Goal: Task Accomplishment & Management: Complete application form

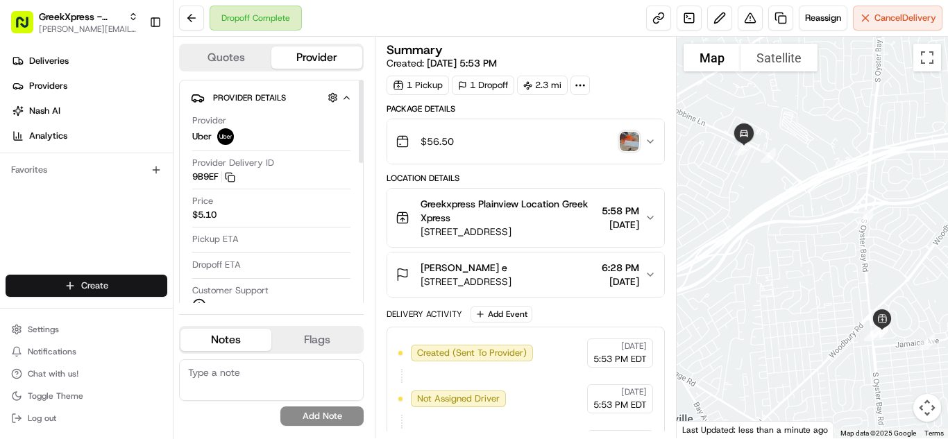
click at [115, 284] on html "GreekXpress - Plainview [EMAIL_ADDRESS][DOMAIN_NAME] Toggle Sidebar Deliveries …" at bounding box center [474, 219] width 948 height 439
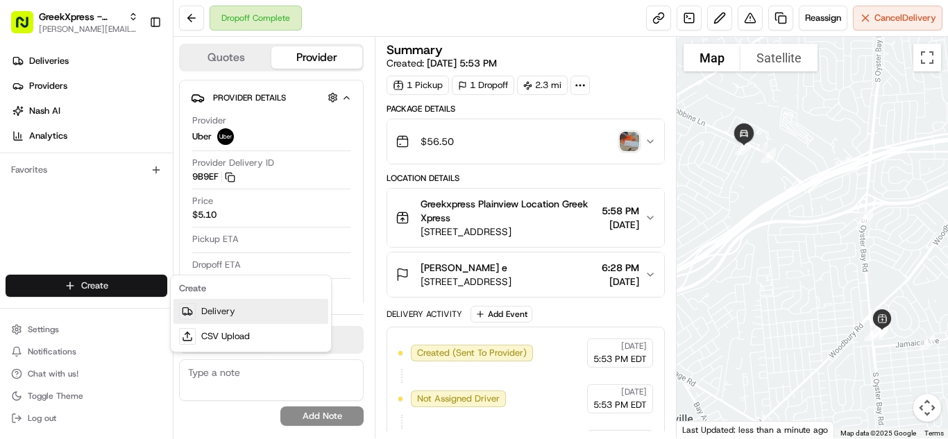
click at [256, 309] on link "Delivery" at bounding box center [251, 311] width 155 height 25
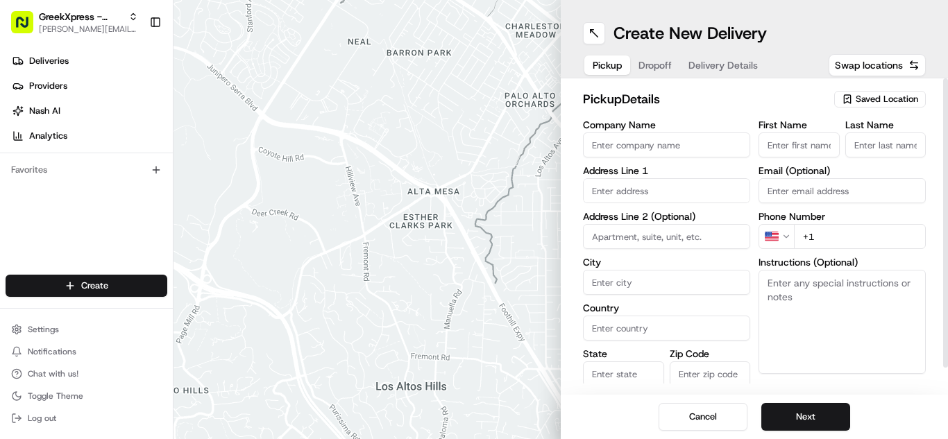
click at [905, 94] on span "Saved Location" at bounding box center [887, 99] width 62 height 12
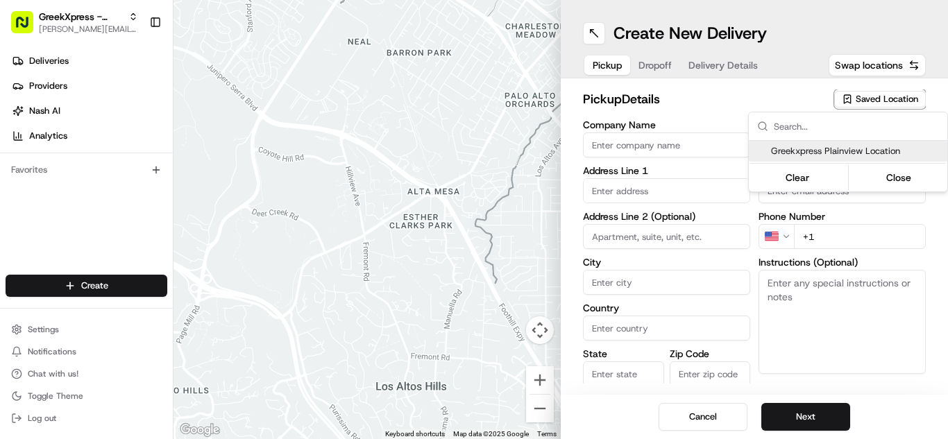
click at [890, 148] on span "Greekxpress Plainview Location" at bounding box center [856, 151] width 171 height 12
type input "Greekxpress Plainview Location"
type input "[STREET_ADDRESS]"
type input "Plainview"
type input "US"
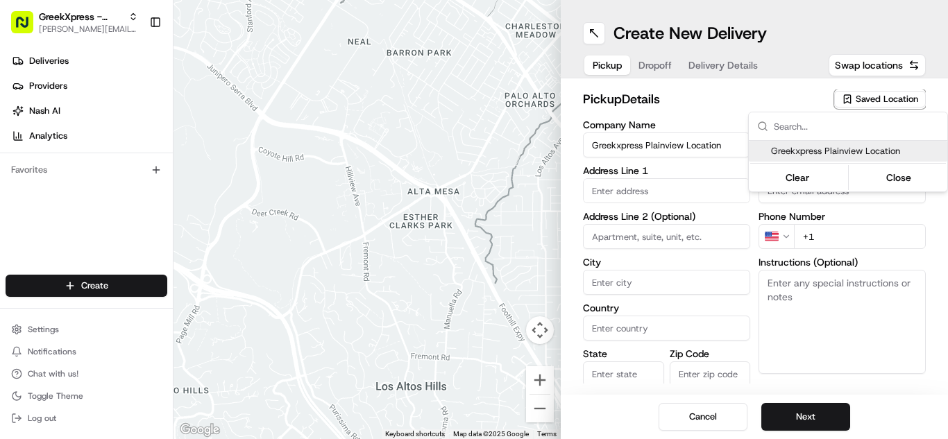
type input "NY"
type input "11803"
type input "Greek"
type input "Xpress"
type input "[PHONE_NUMBER]"
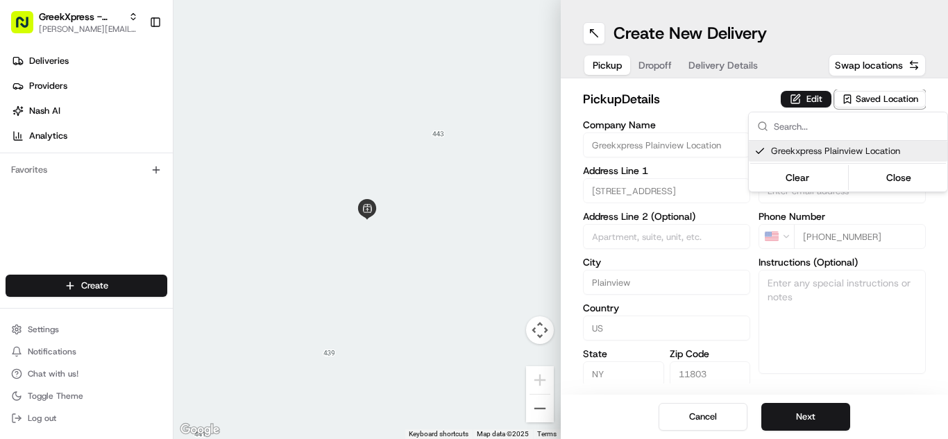
click at [820, 412] on html "GreekXpress - Plainview [EMAIL_ADDRESS][DOMAIN_NAME] Toggle Sidebar Deliveries …" at bounding box center [474, 219] width 948 height 439
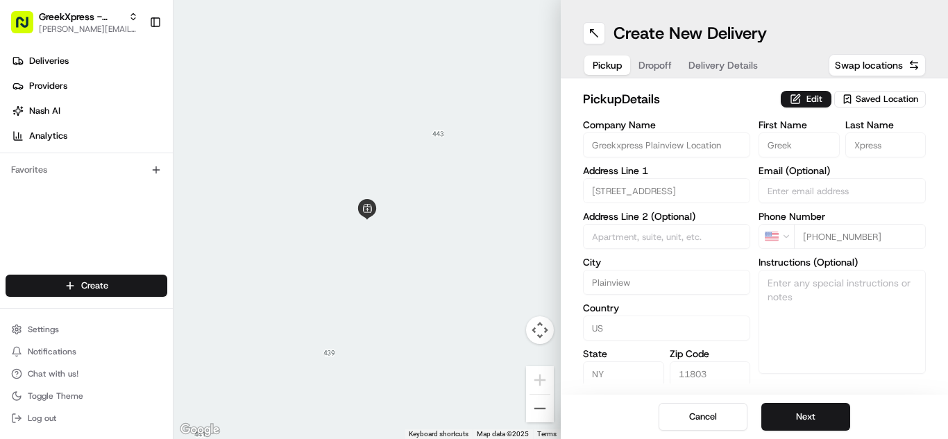
click at [820, 412] on button "Next" at bounding box center [805, 417] width 89 height 28
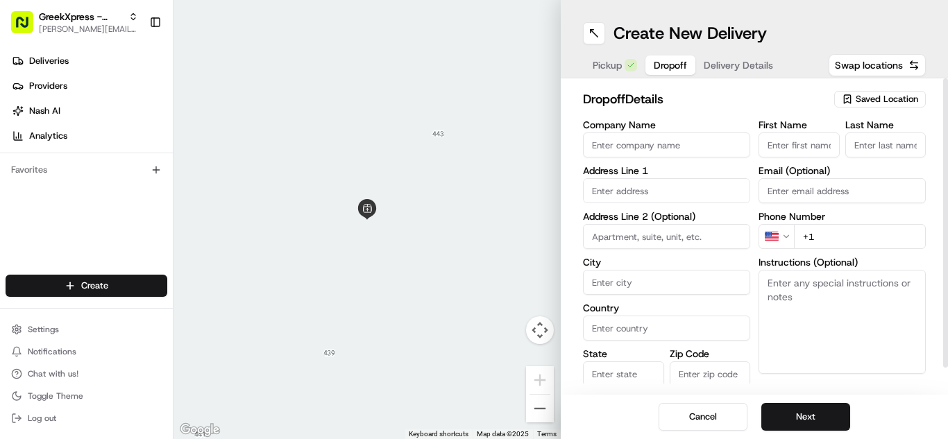
click at [805, 154] on input "First Name" at bounding box center [799, 145] width 81 height 25
type input "[PERSON_NAME]"
click at [877, 146] on input "Last Name" at bounding box center [885, 145] width 81 height 25
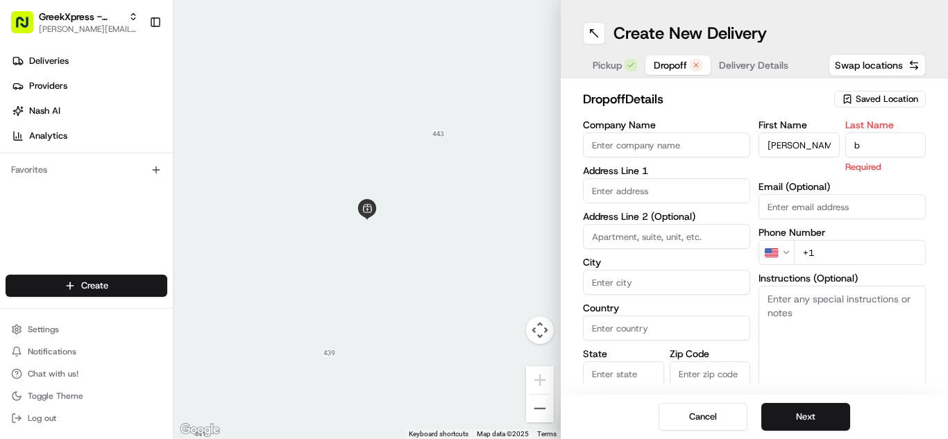
type input "b"
click at [649, 196] on input "text" at bounding box center [666, 190] width 167 height 25
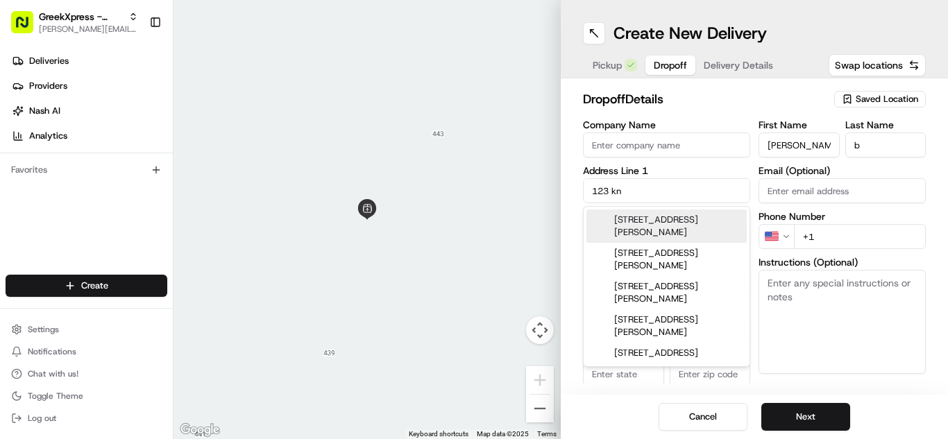
click at [680, 229] on div "[STREET_ADDRESS][PERSON_NAME]" at bounding box center [667, 226] width 160 height 33
type input "[STREET_ADDRESS][PERSON_NAME]"
type input "Plainview"
type input "[GEOGRAPHIC_DATA]"
type input "NY"
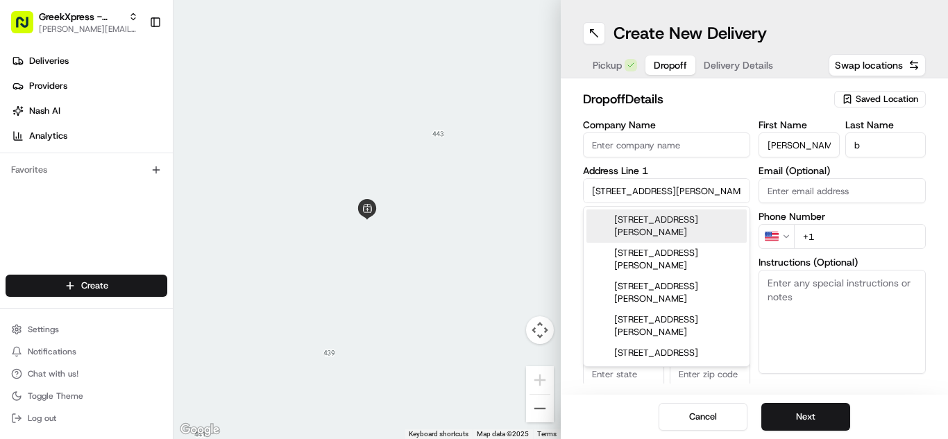
type input "11803"
type input "[STREET_ADDRESS][PERSON_NAME]"
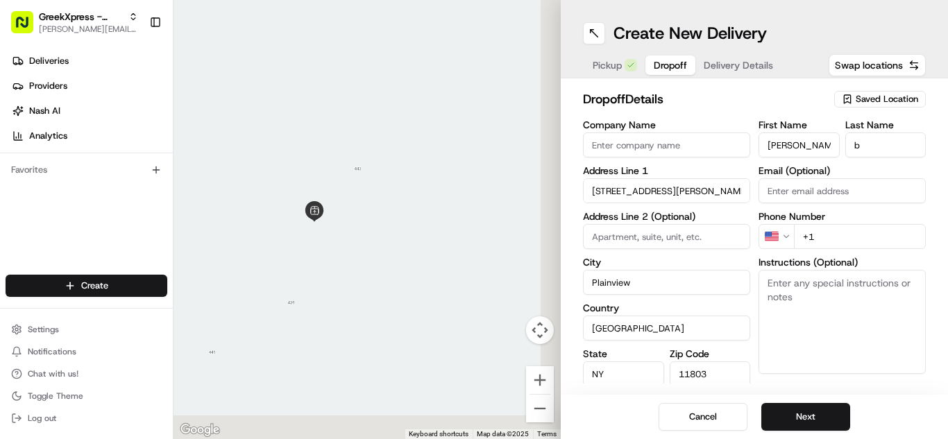
click at [834, 237] on input "+1" at bounding box center [860, 236] width 132 height 25
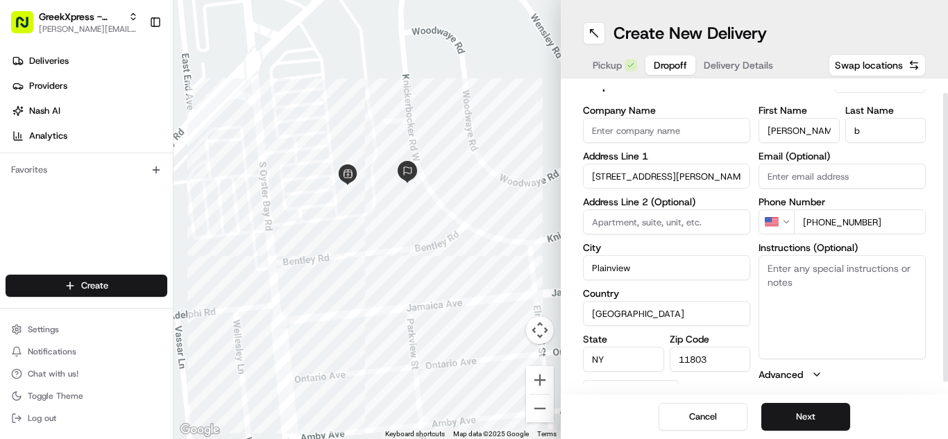
scroll to position [28, 0]
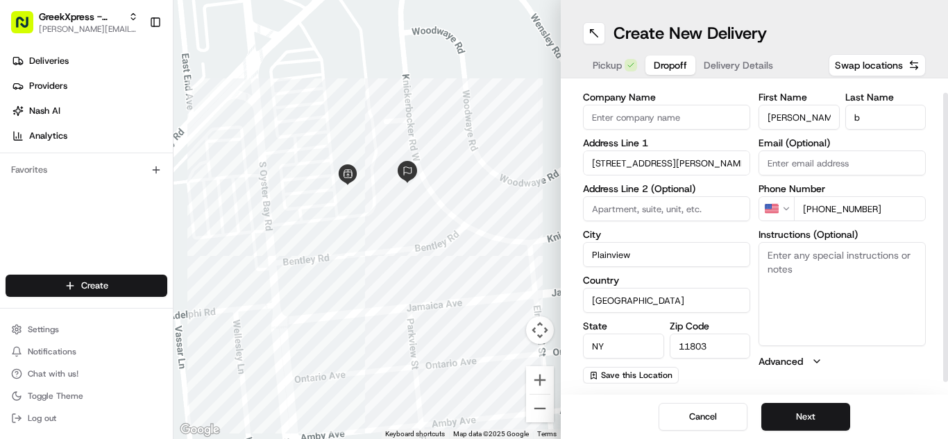
type input "[PHONE_NUMBER]"
click at [857, 290] on textarea "Instructions (Optional)" at bounding box center [842, 294] width 167 height 104
paste textarea "PLEASE HAND FOOD DIRECTLY TO CUSTOMER, DO NOT LEAVE IT OUTSIDE, THANK YOU!!"
type textarea "PLEASE HAND FOOD DIRECTLY TO CUSTOMER, DO NOT LEAVE IT OUTSIDE, THANK YOU!!"
click at [805, 413] on button "Next" at bounding box center [805, 417] width 89 height 28
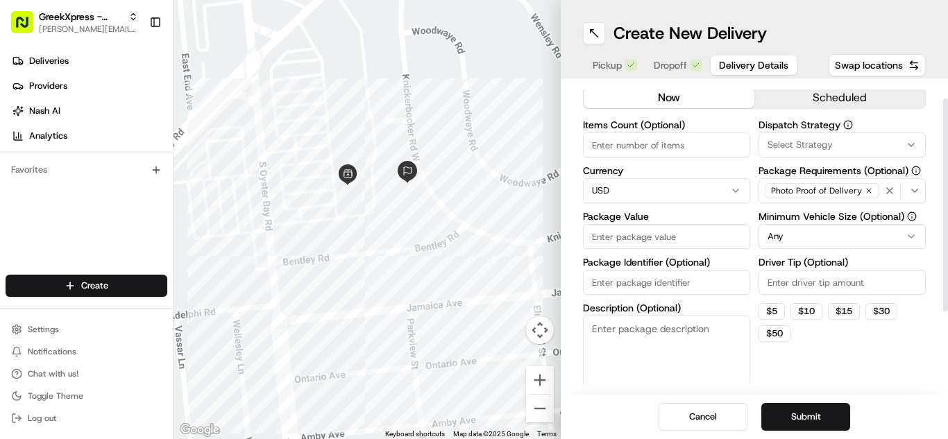
click at [680, 242] on input "Package Value" at bounding box center [666, 236] width 167 height 25
type input "85.60"
click at [811, 269] on div "Driver Tip (Optional)" at bounding box center [842, 276] width 167 height 37
click at [807, 282] on input "Driver Tip (Optional)" at bounding box center [842, 282] width 167 height 25
click at [810, 308] on button "$ 10" at bounding box center [807, 311] width 32 height 17
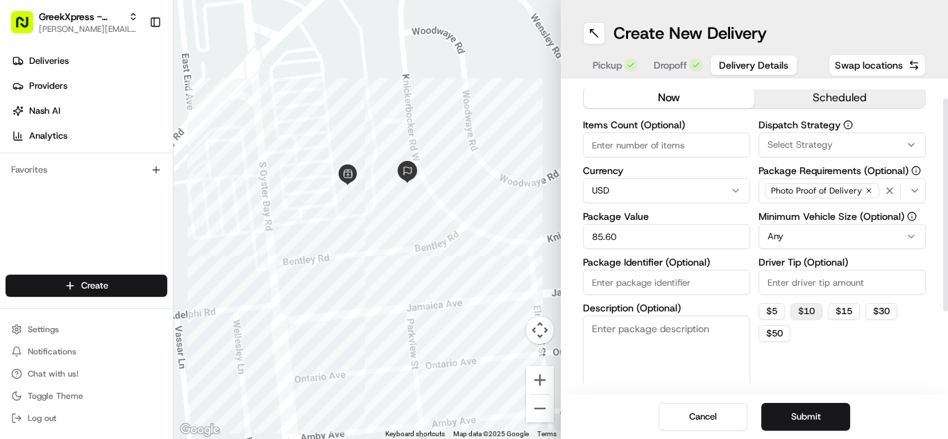
type input "10"
click at [794, 419] on button "Submit" at bounding box center [805, 417] width 89 height 28
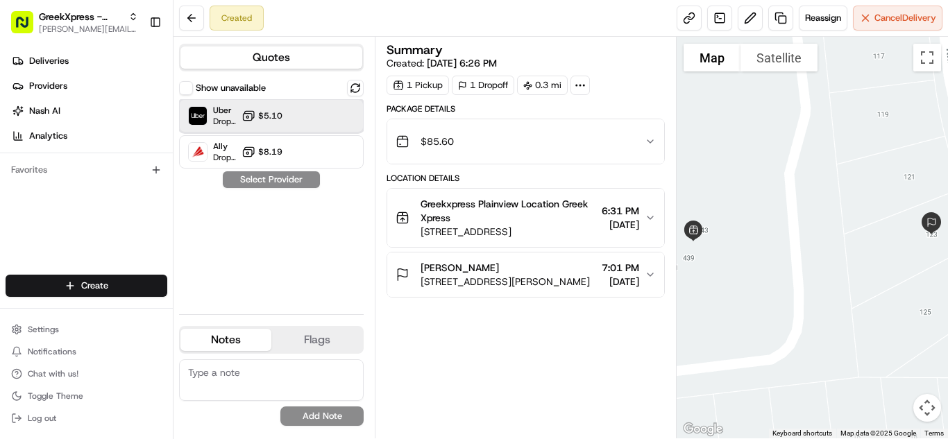
click at [323, 108] on div at bounding box center [321, 116] width 17 height 17
click at [318, 176] on button "Assign Provider" at bounding box center [271, 179] width 99 height 17
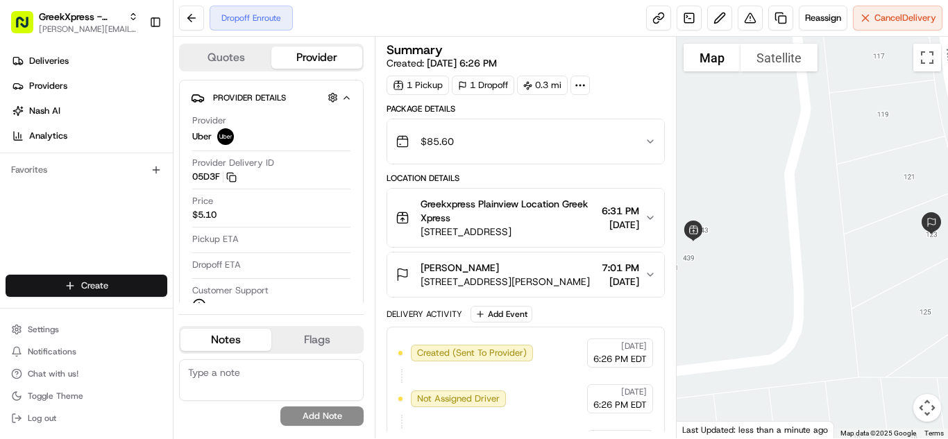
click at [109, 276] on html "GreekXpress - Plainview [EMAIL_ADDRESS][DOMAIN_NAME] Toggle Sidebar Deliveries …" at bounding box center [474, 219] width 948 height 439
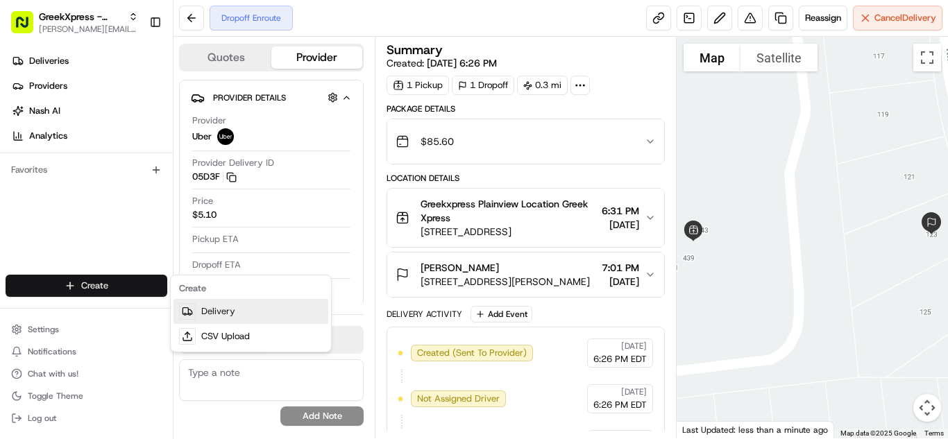
click at [249, 312] on link "Delivery" at bounding box center [251, 311] width 155 height 25
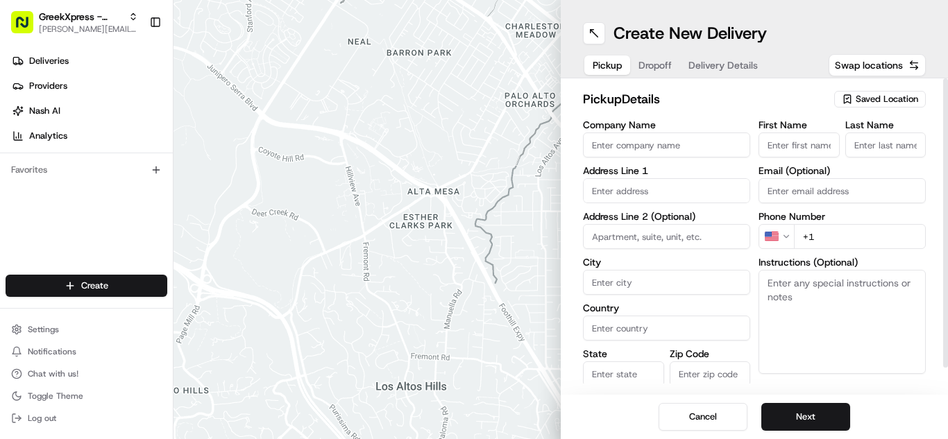
click at [900, 99] on span "Saved Location" at bounding box center [887, 99] width 62 height 12
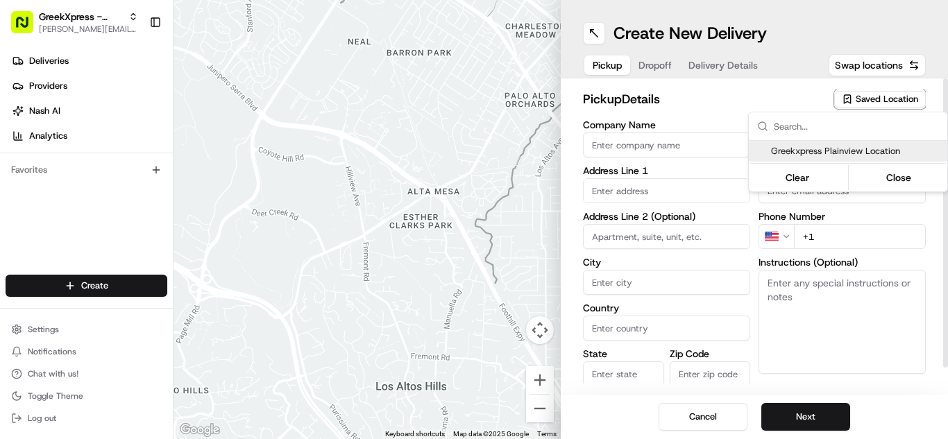
click at [880, 148] on span "Greekxpress Plainview Location" at bounding box center [856, 151] width 171 height 12
type input "Greekxpress Plainview Location"
type input "[STREET_ADDRESS]"
type input "Plainview"
type input "US"
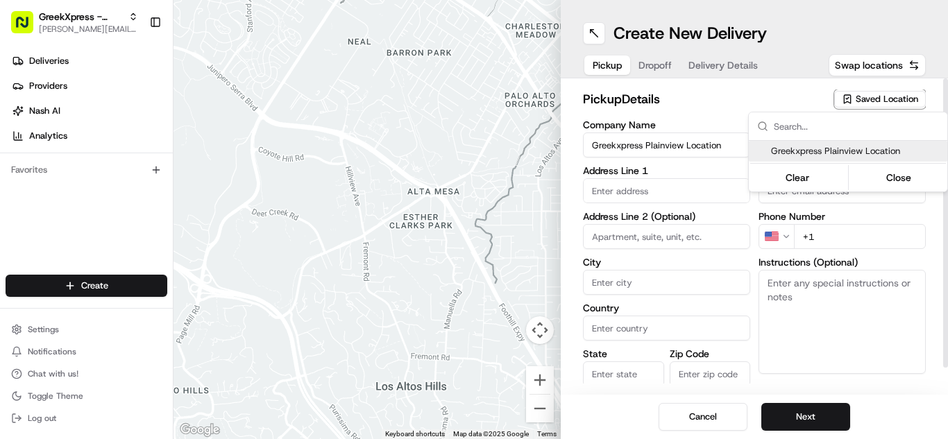
type input "NY"
type input "11803"
type input "Greek"
type input "Xpress"
type input "[PHONE_NUMBER]"
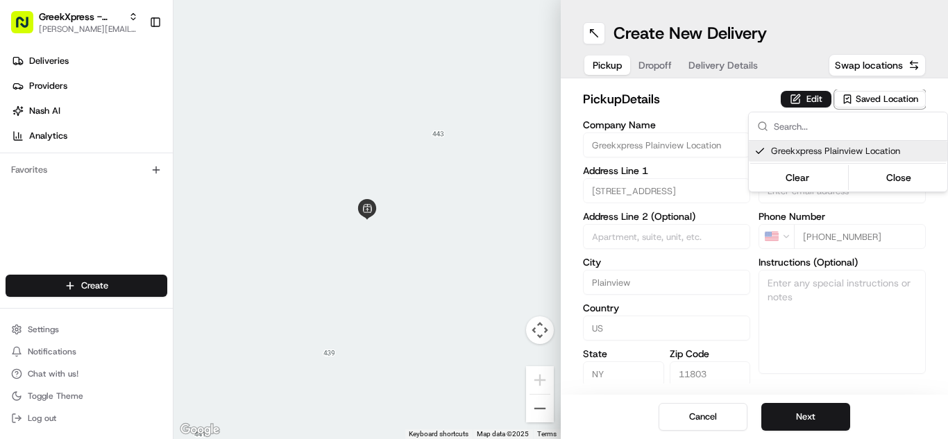
click at [820, 419] on html "GreekXpress - Plainview [EMAIL_ADDRESS][DOMAIN_NAME] Toggle Sidebar Deliveries …" at bounding box center [474, 219] width 948 height 439
click at [820, 419] on button "Next" at bounding box center [805, 417] width 89 height 28
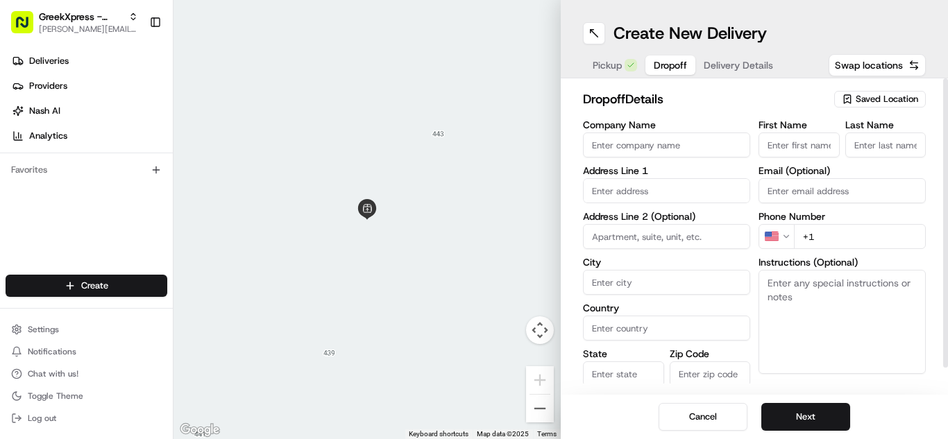
click at [797, 149] on input "First Name" at bounding box center [799, 145] width 81 height 25
type input "[PERSON_NAME]"
type input "[STREET_ADDRESS][PERSON_NAME]"
type input "Plainview"
type input "[GEOGRAPHIC_DATA]"
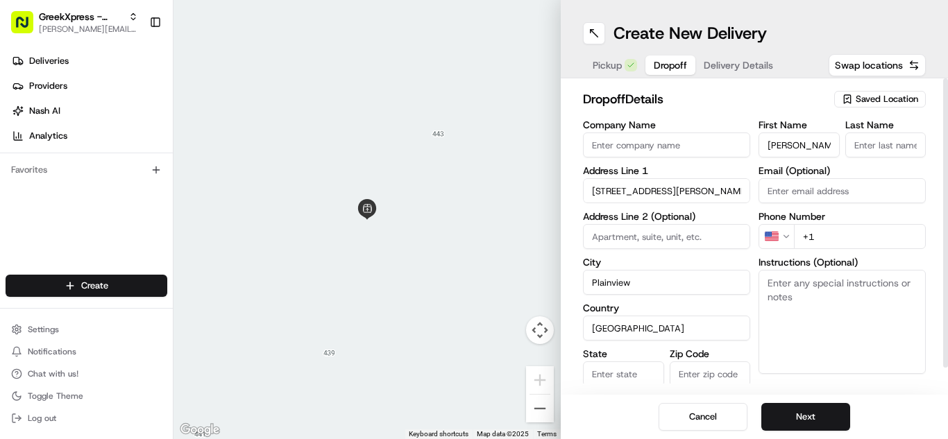
type input "NY"
type input "11803"
type input "B."
type input "[PHONE_NUMBER]"
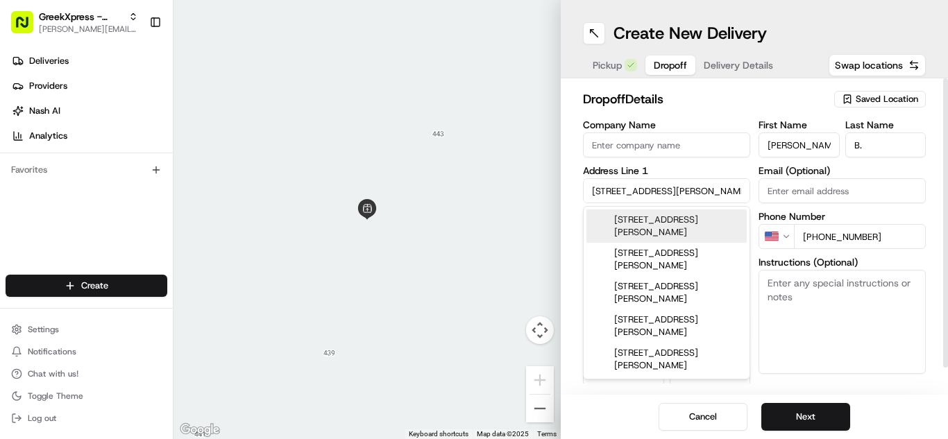
click at [848, 309] on textarea "Instructions (Optional)" at bounding box center [842, 322] width 167 height 104
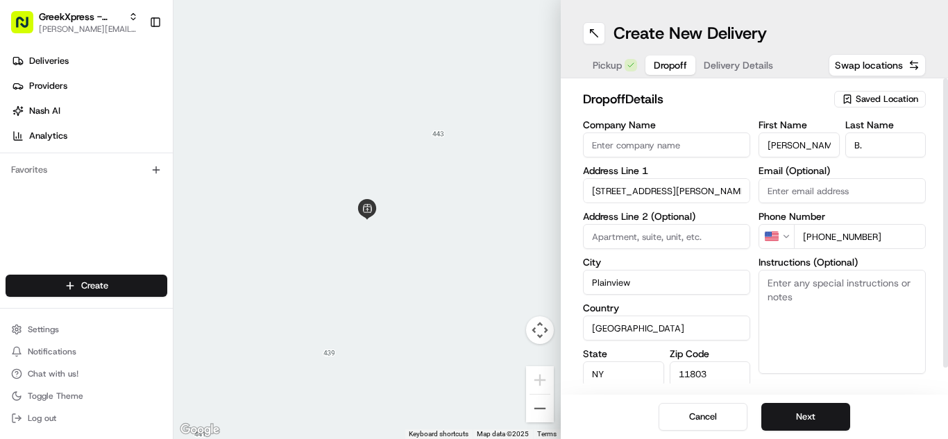
paste textarea "PLEASE HAND FOOD DIRECTLY TO CUSTOMER, DO NOT LEAVE IT OUTSIDE, THANK YOU!!"
type textarea "PLEASE HAND FOOD DIRECTLY TO CUSTOMER, DO NOT LEAVE IT OUTSIDE, THANK YOU!!"
click at [823, 412] on button "Next" at bounding box center [805, 417] width 89 height 28
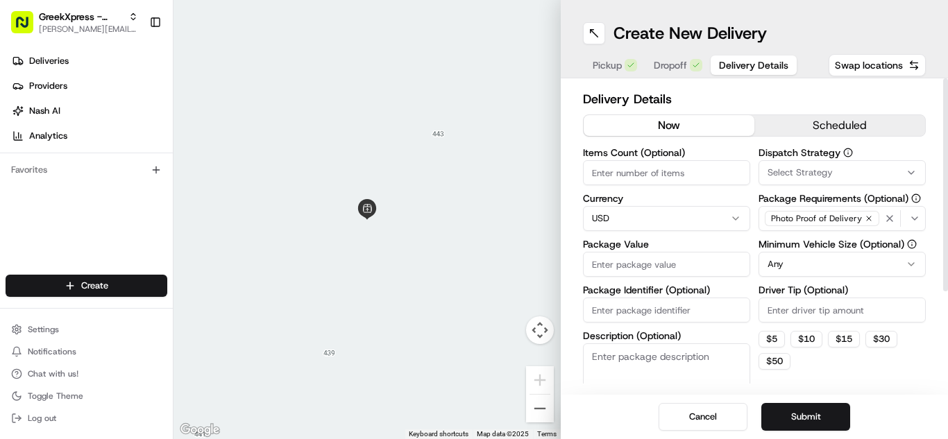
click at [643, 267] on input "Package Value" at bounding box center [666, 264] width 167 height 25
type input "5"
type input "52.85"
click at [818, 310] on input "Driver Tip (Optional)" at bounding box center [842, 310] width 167 height 25
type input "6"
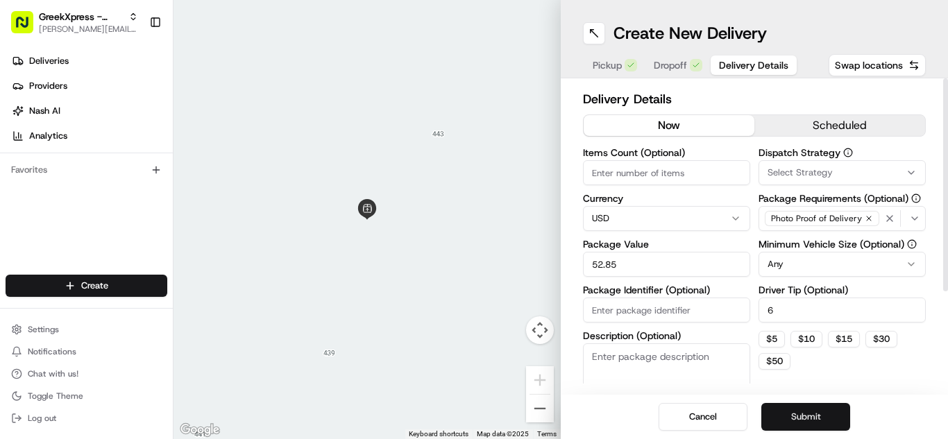
click at [798, 406] on button "Submit" at bounding box center [805, 417] width 89 height 28
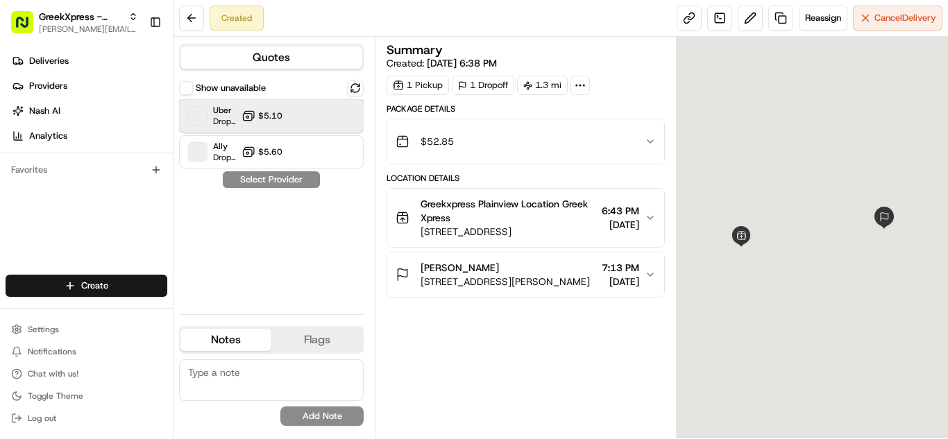
click at [239, 111] on div "Uber Dropoff ETA 16 minutes $5.10" at bounding box center [271, 115] width 185 height 33
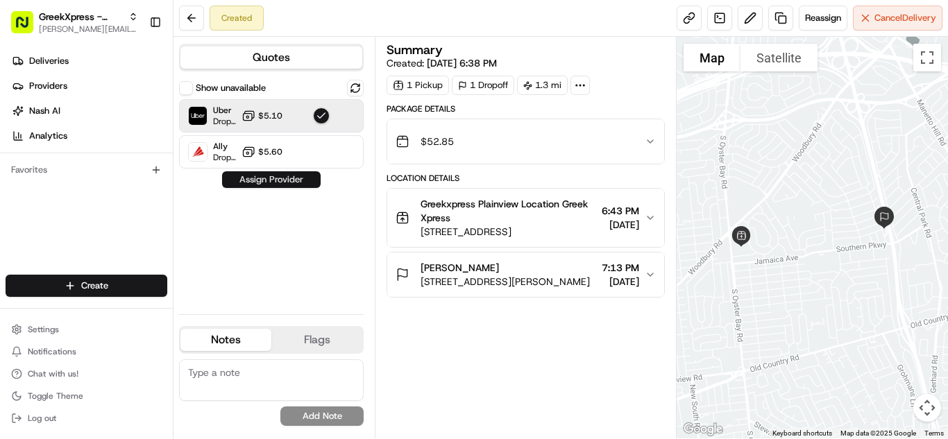
click at [274, 180] on button "Assign Provider" at bounding box center [271, 179] width 99 height 17
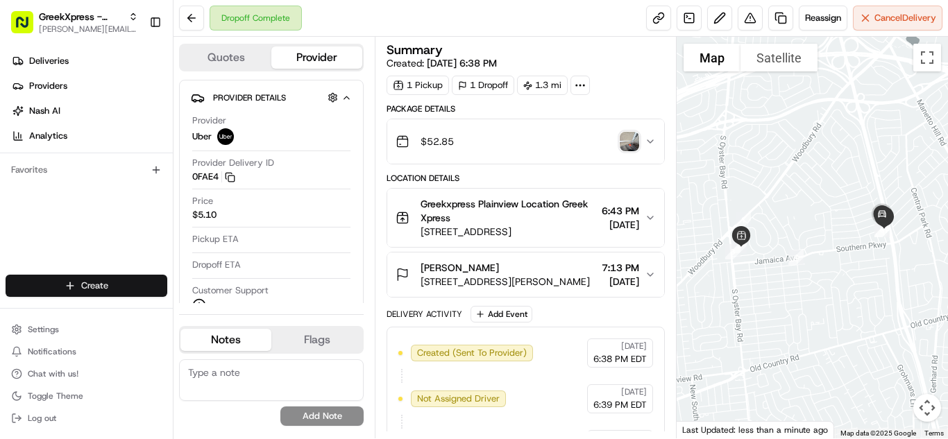
click at [140, 294] on html "GreekXpress - Plainview [EMAIL_ADDRESS][DOMAIN_NAME] Toggle Sidebar Deliveries …" at bounding box center [474, 219] width 948 height 439
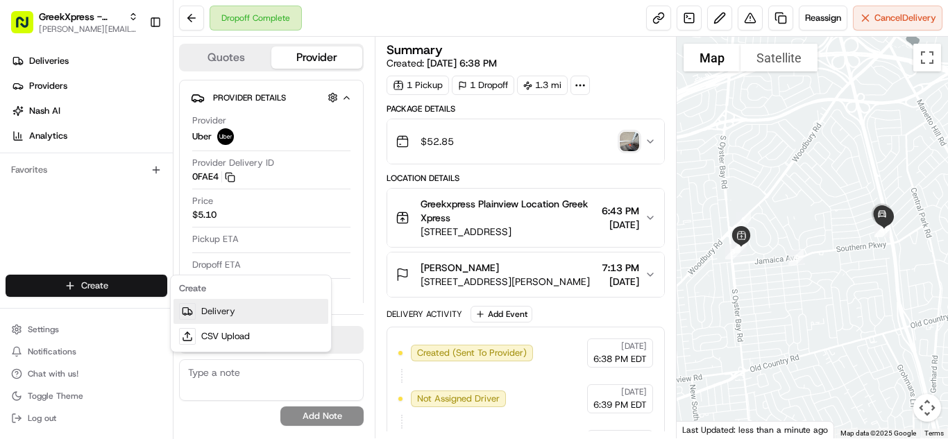
click at [269, 309] on link "Delivery" at bounding box center [251, 311] width 155 height 25
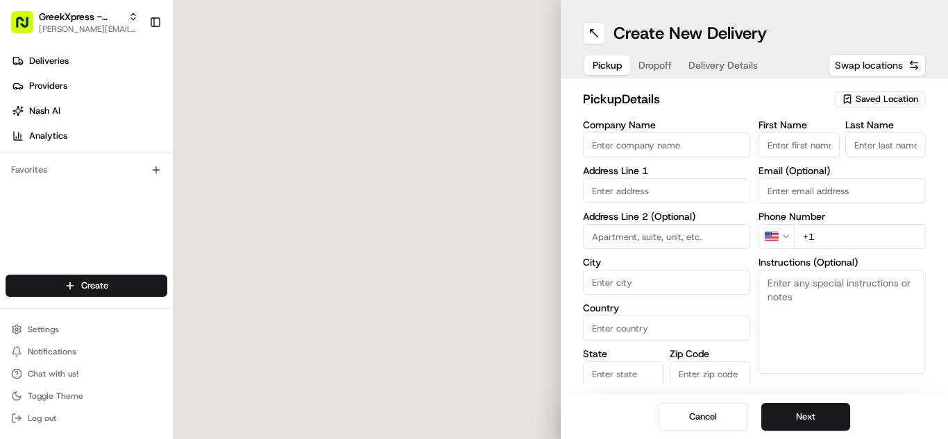
click at [891, 62] on span "Swap locations" at bounding box center [869, 65] width 68 height 14
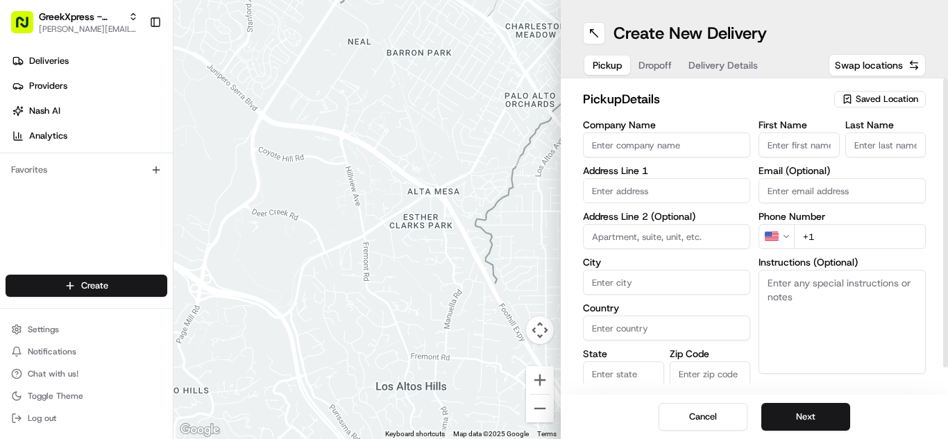
click at [884, 100] on span "Saved Location" at bounding box center [887, 99] width 62 height 12
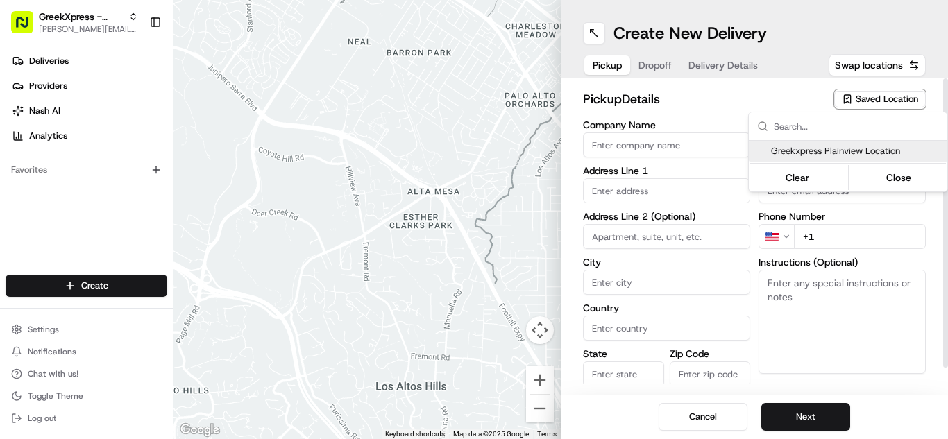
click at [834, 158] on div "Greekxpress Plainview Location" at bounding box center [848, 151] width 199 height 21
type input "Greekxpress Plainview Location"
type input "[STREET_ADDRESS]"
type input "Plainview"
type input "US"
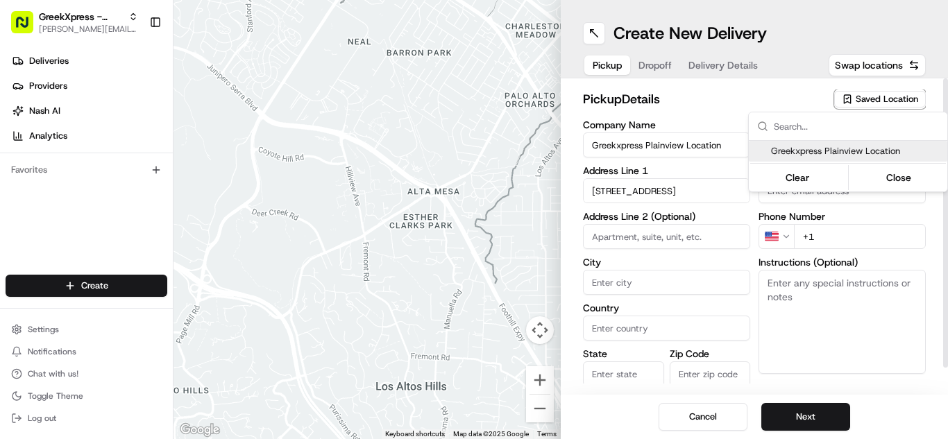
type input "NY"
type input "11803"
type input "Greek"
type input "Xpress"
type input "[PHONE_NUMBER]"
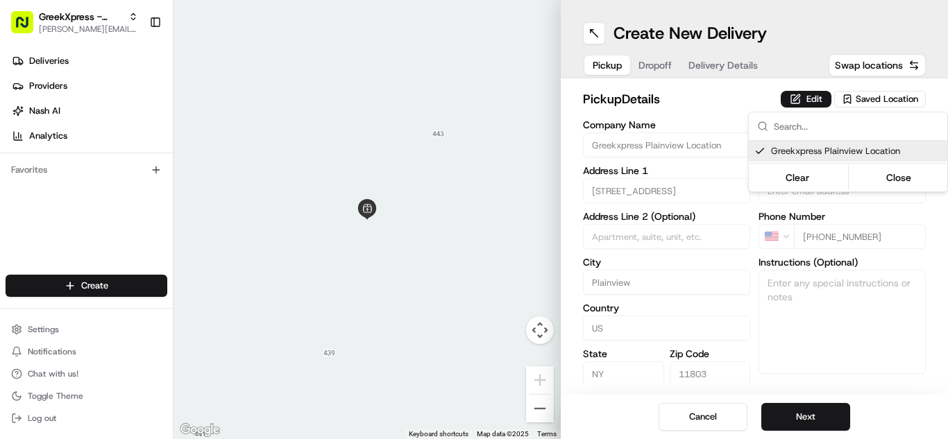
click at [844, 417] on html "GreekXpress - Plainview [EMAIL_ADDRESS][DOMAIN_NAME] Toggle Sidebar Deliveries …" at bounding box center [474, 219] width 948 height 439
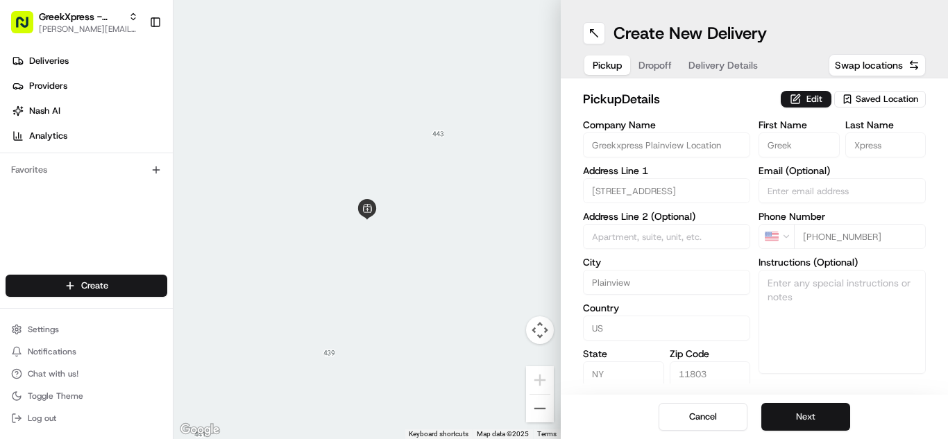
click at [841, 415] on button "Next" at bounding box center [805, 417] width 89 height 28
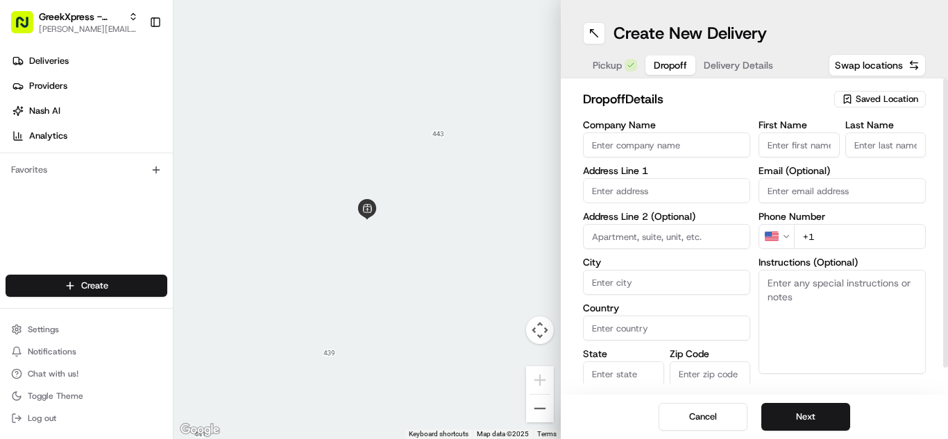
click at [814, 144] on input "First Name" at bounding box center [799, 145] width 81 height 25
type input "[PERSON_NAME]"
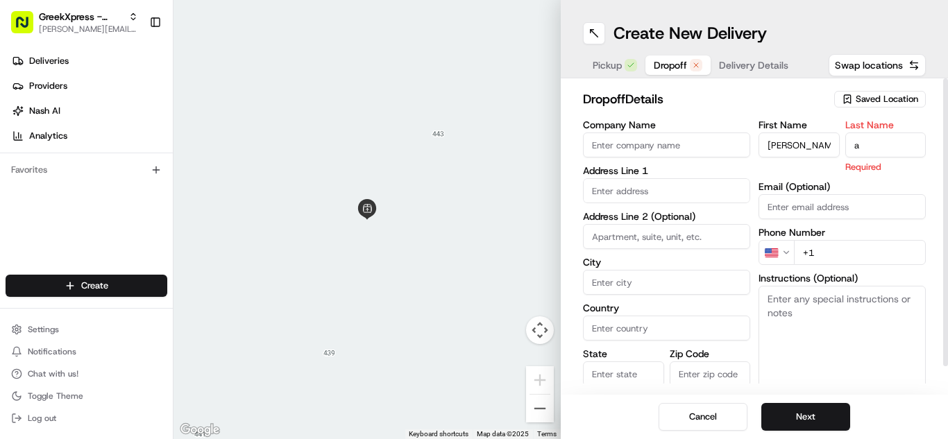
type input "a"
click at [650, 231] on input at bounding box center [666, 236] width 167 height 25
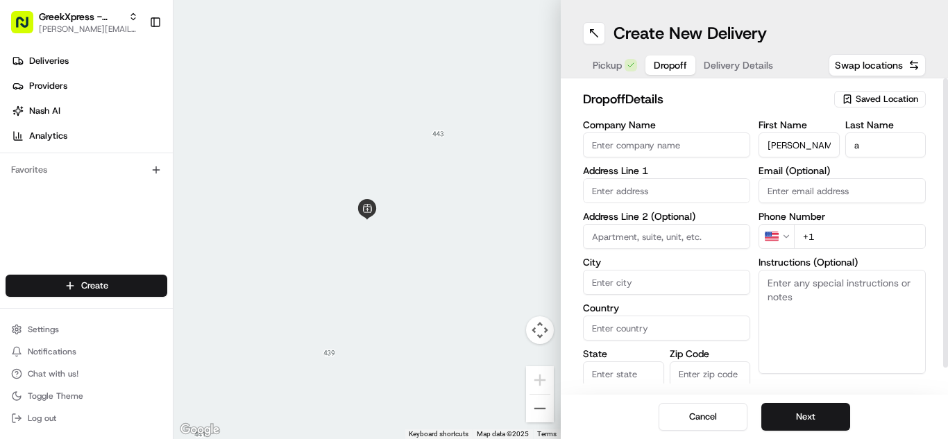
click at [660, 189] on input "text" at bounding box center [666, 190] width 167 height 25
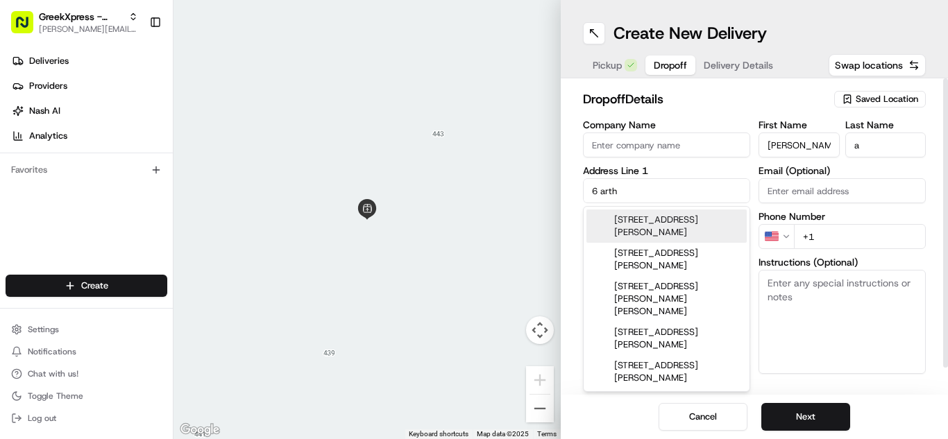
click at [699, 219] on div "[STREET_ADDRESS][PERSON_NAME]" at bounding box center [667, 226] width 160 height 33
type input "[STREET_ADDRESS][PERSON_NAME]"
type input "Plainview"
type input "[GEOGRAPHIC_DATA]"
type input "NY"
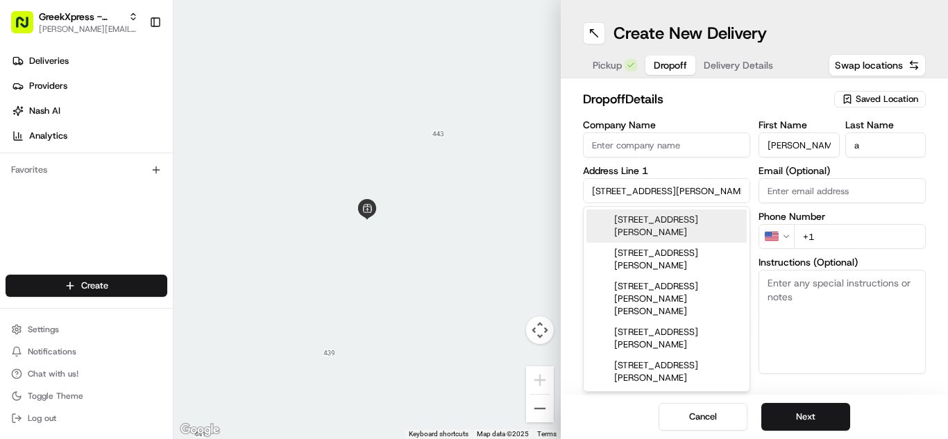
type input "11803"
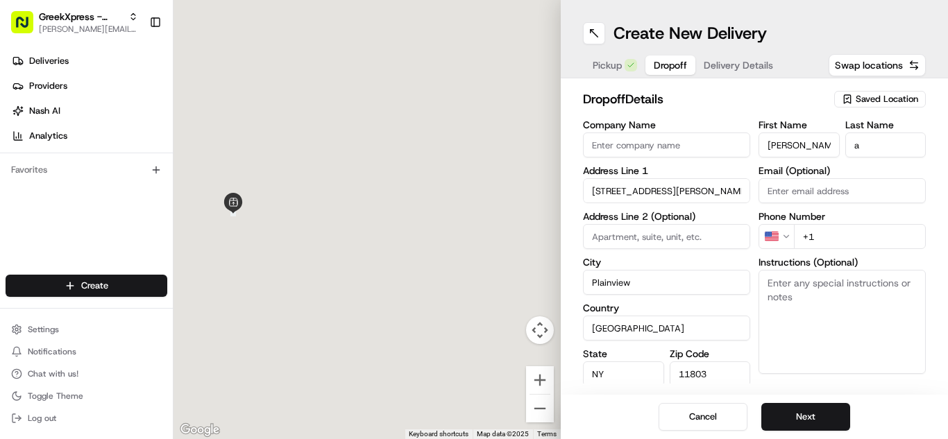
type input "[STREET_ADDRESS][PERSON_NAME]"
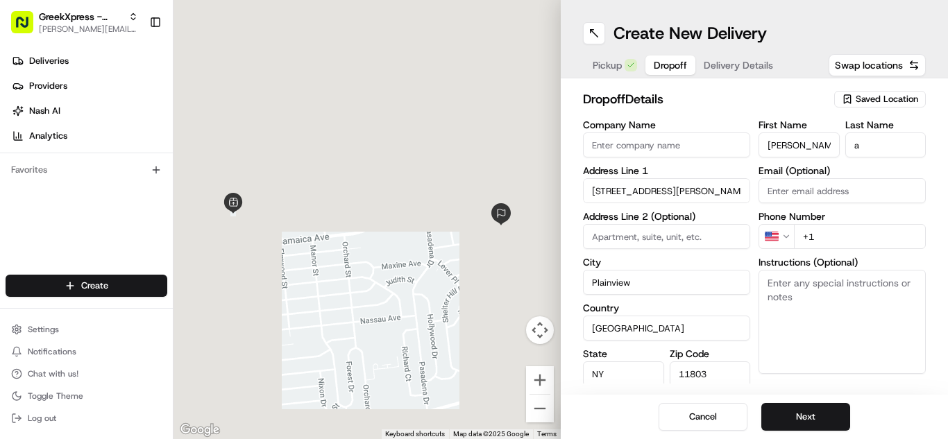
click at [831, 230] on input "+1" at bounding box center [860, 236] width 132 height 25
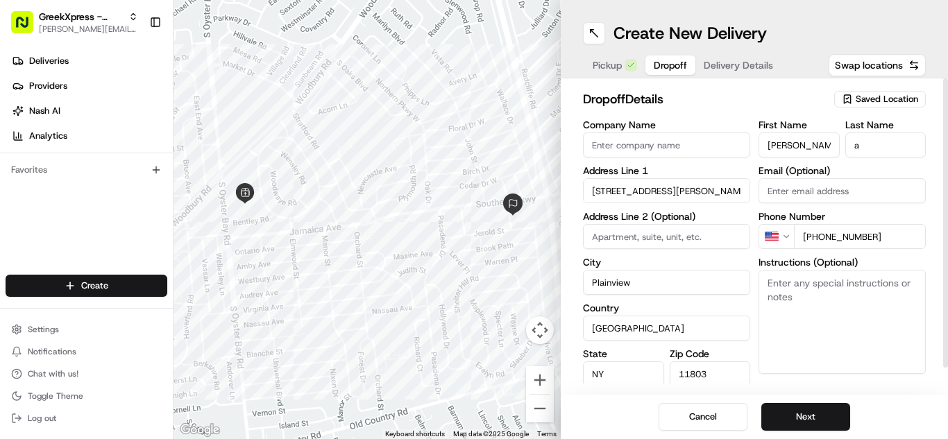
type input "[PHONE_NUMBER]"
click at [841, 336] on textarea "Instructions (Optional)" at bounding box center [842, 322] width 167 height 104
type textarea "leave at door do not ring bell please"
click at [822, 424] on button "Next" at bounding box center [805, 417] width 89 height 28
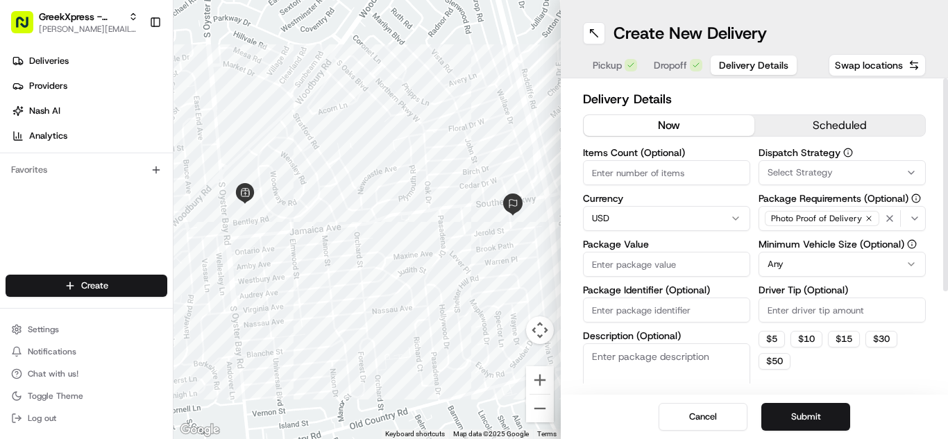
click at [668, 266] on input "Package Value" at bounding box center [666, 264] width 167 height 25
type input "43.40"
click at [864, 311] on input "Driver Tip (Optional)" at bounding box center [842, 310] width 167 height 25
type input "4.77"
click at [837, 413] on button "Submit" at bounding box center [805, 417] width 89 height 28
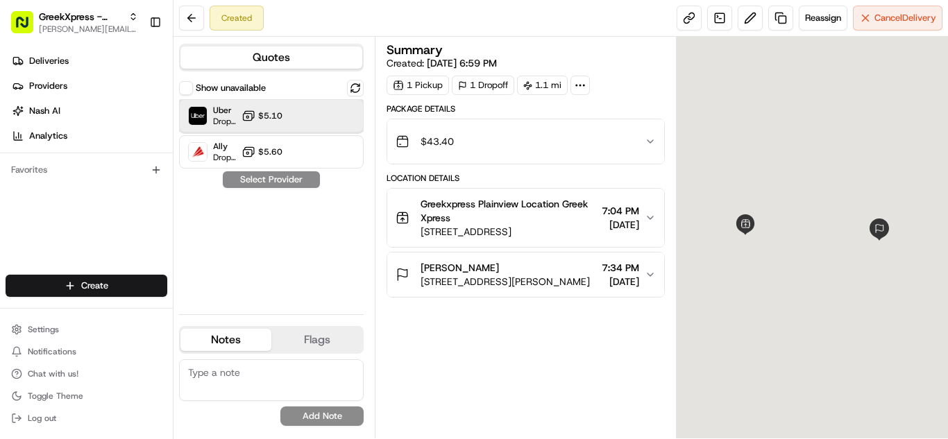
click at [287, 115] on div "Uber Dropoff ETA 16 minutes $5.10" at bounding box center [271, 115] width 185 height 33
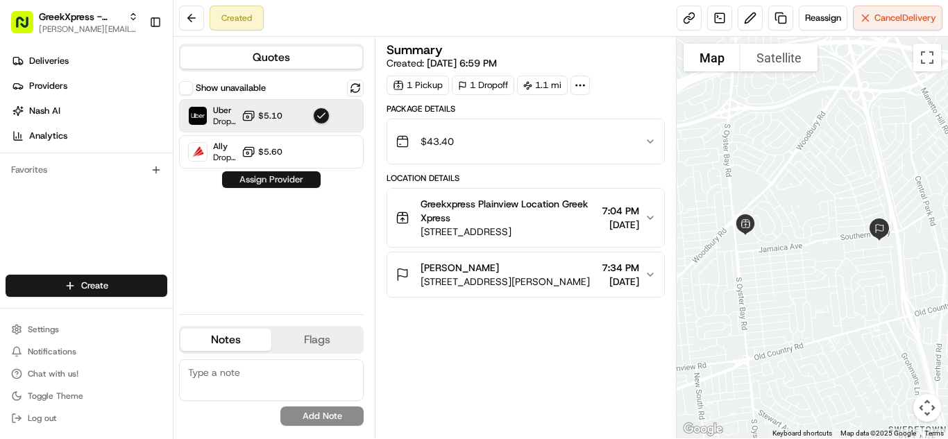
click at [287, 183] on button "Assign Provider" at bounding box center [271, 179] width 99 height 17
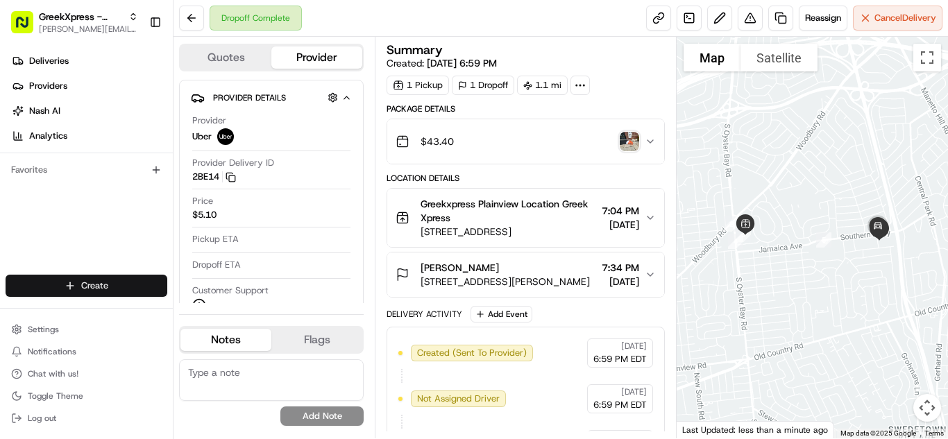
click at [132, 287] on html "GreekXpress - Plainview [EMAIL_ADDRESS][DOMAIN_NAME] Toggle Sidebar Deliveries …" at bounding box center [474, 219] width 948 height 439
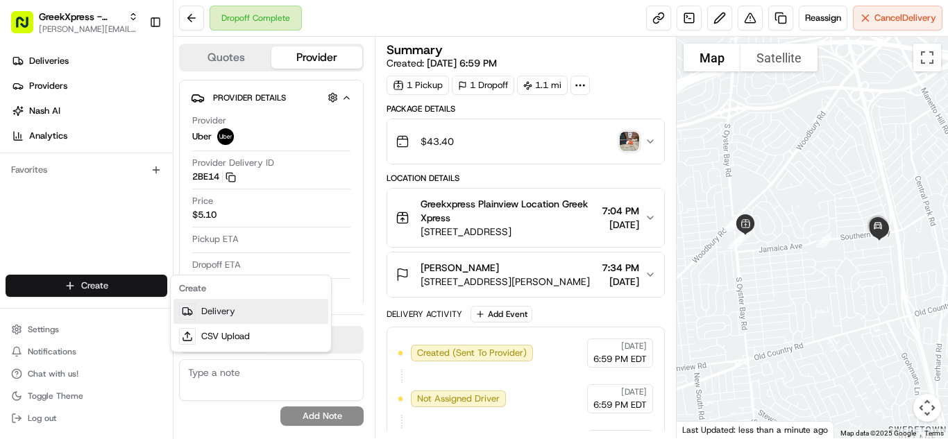
click at [239, 310] on link "Delivery" at bounding box center [251, 311] width 155 height 25
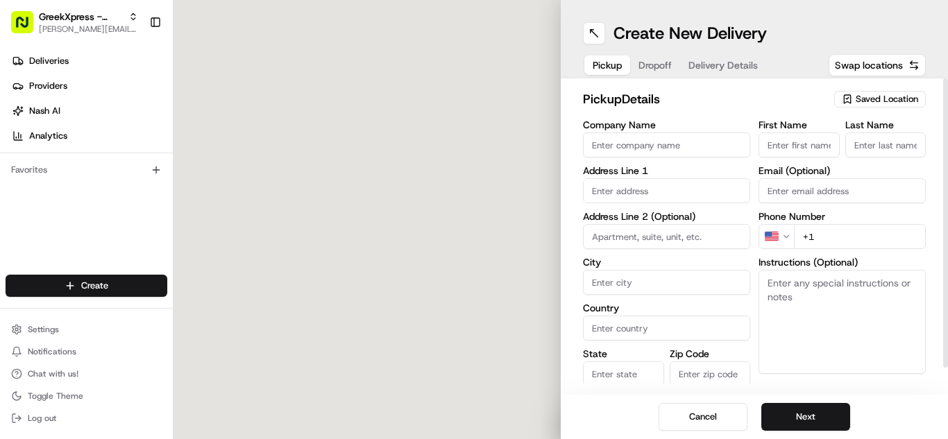
click at [886, 103] on span "Saved Location" at bounding box center [887, 99] width 62 height 12
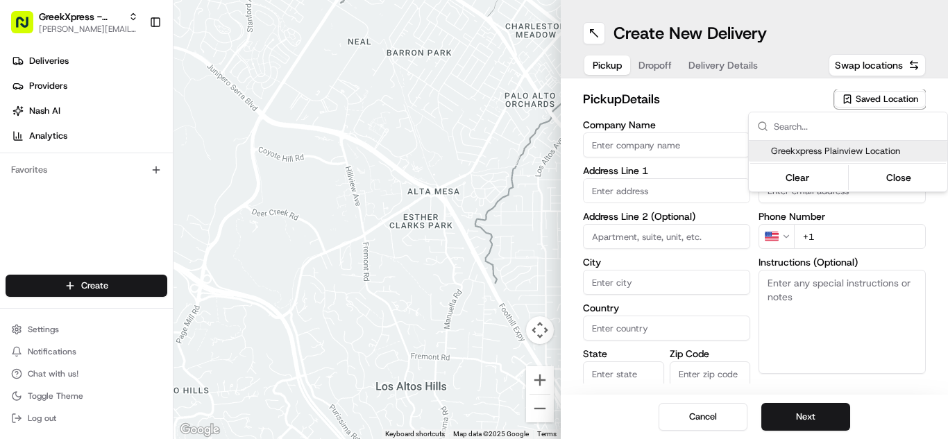
click at [870, 146] on span "Greekxpress Plainview Location" at bounding box center [856, 151] width 171 height 12
type input "Greekxpress Plainview Location"
type input "[STREET_ADDRESS]"
type input "Plainview"
type input "US"
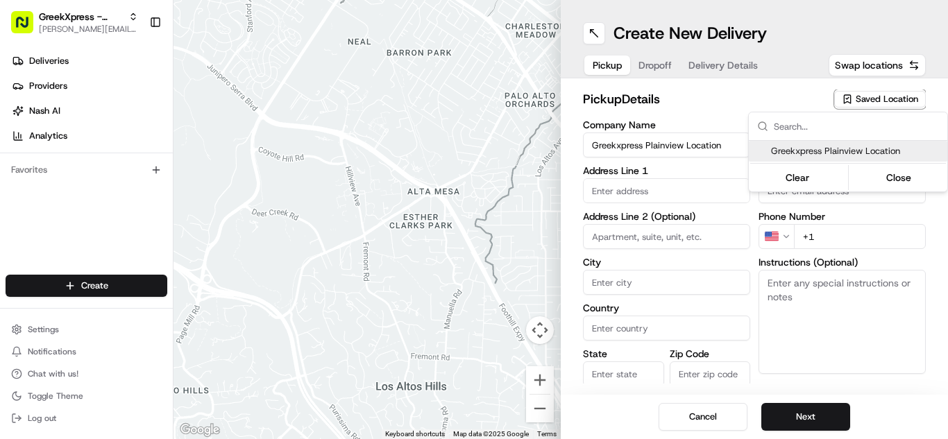
type input "NY"
type input "11803"
type input "Greek"
type input "Xpress"
type input "[PHONE_NUMBER]"
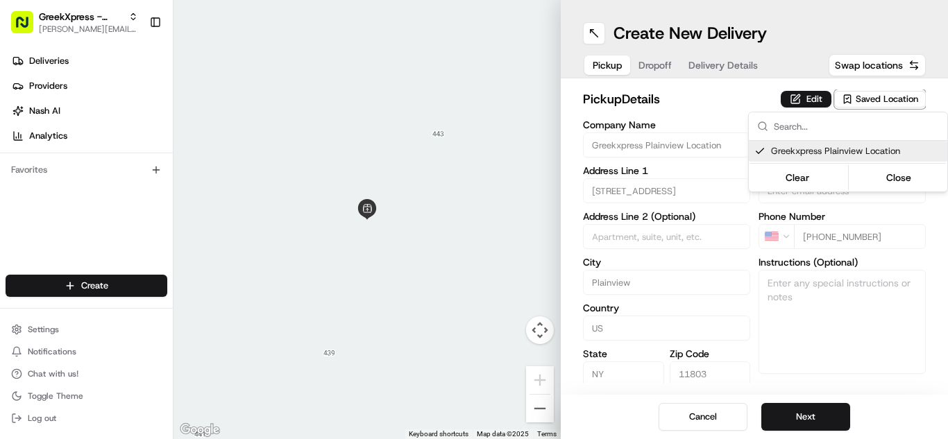
click at [818, 417] on html "GreekXpress - Plainview [EMAIL_ADDRESS][DOMAIN_NAME] Toggle Sidebar Deliveries …" at bounding box center [474, 219] width 948 height 439
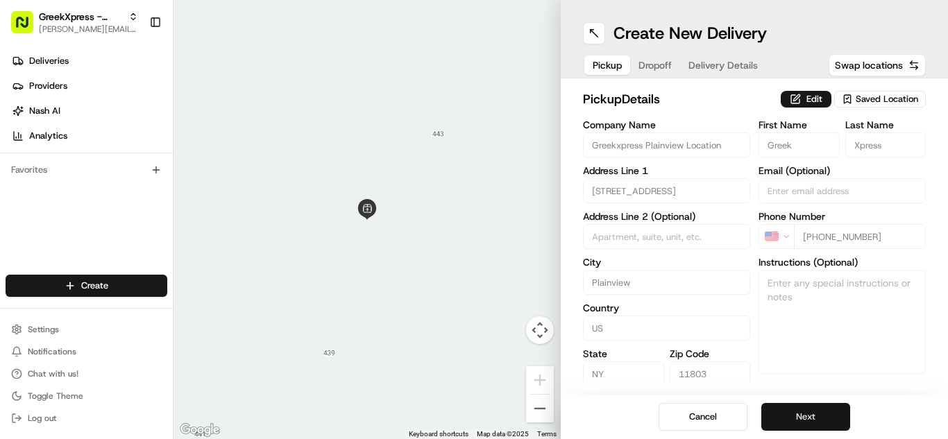
click at [818, 416] on button "Next" at bounding box center [805, 417] width 89 height 28
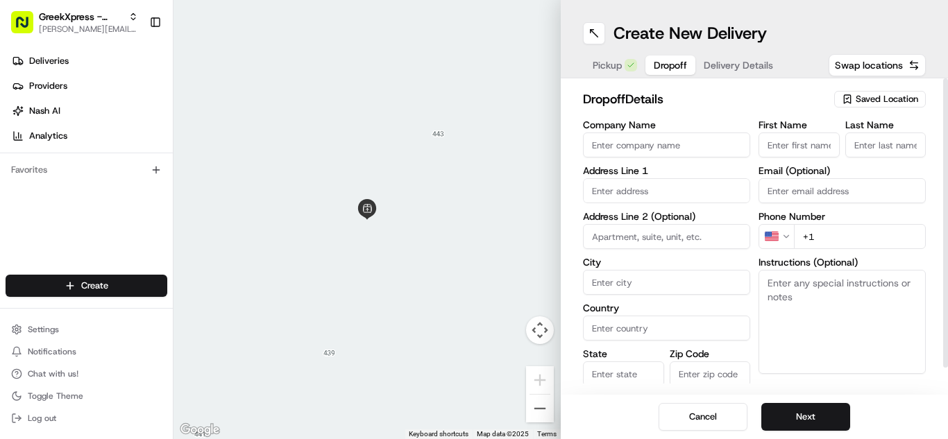
click at [802, 151] on input "First Name" at bounding box center [799, 145] width 81 height 25
type input "elise"
click at [884, 140] on input "Last Name" at bounding box center [885, 145] width 81 height 25
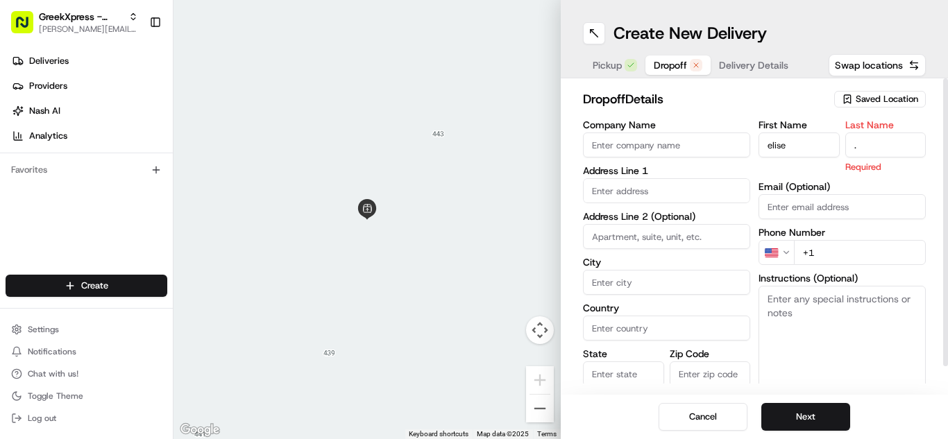
type input "."
click at [607, 196] on input "text" at bounding box center [666, 190] width 167 height 25
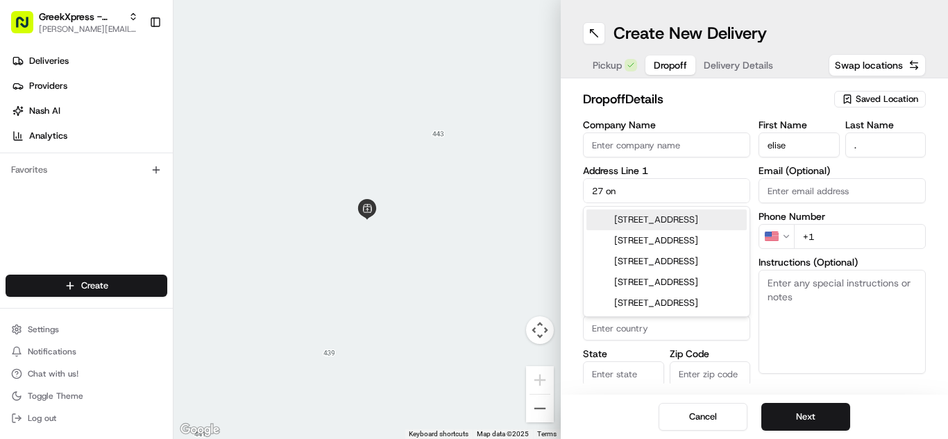
click at [656, 226] on div "[STREET_ADDRESS]" at bounding box center [667, 220] width 160 height 21
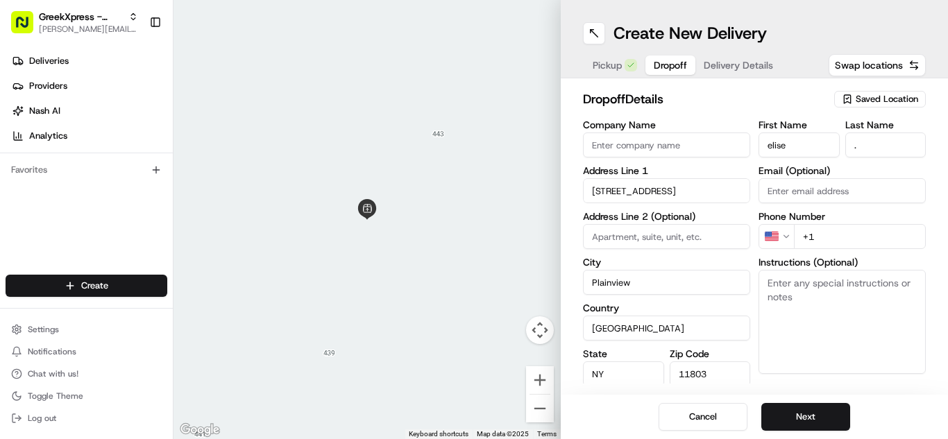
type input "[STREET_ADDRESS]"
type input "Plainview"
type input "[GEOGRAPHIC_DATA]"
type input "NY"
type input "11803"
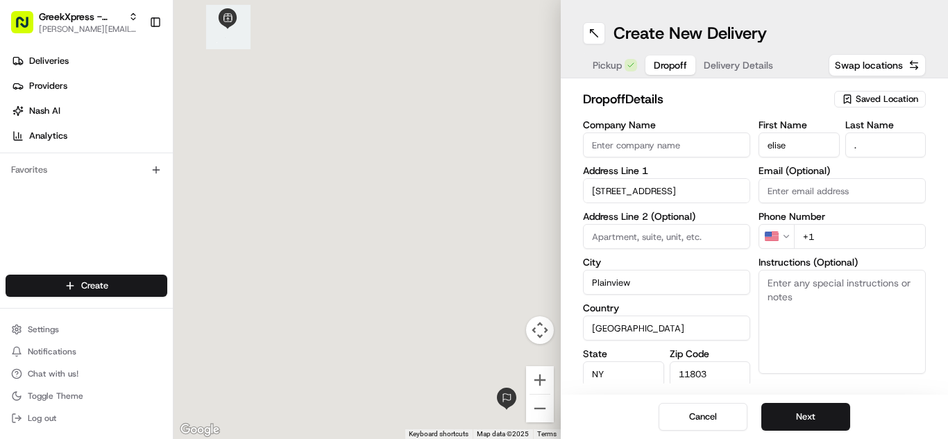
type input "[STREET_ADDRESS]"
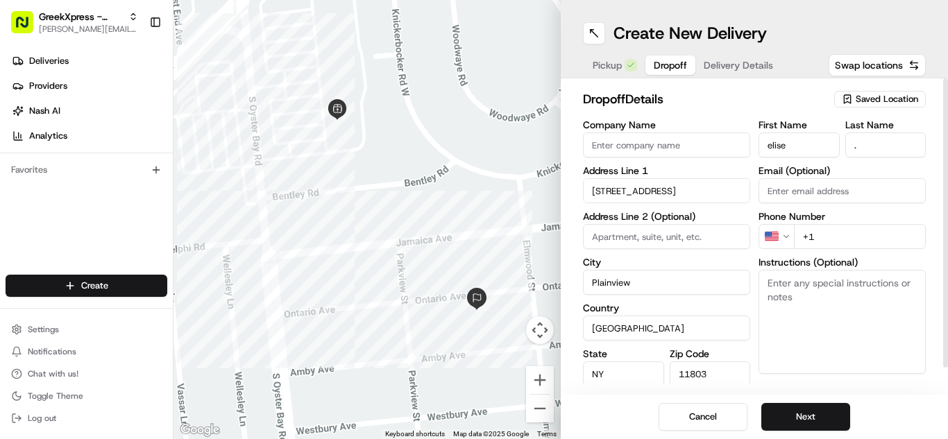
click at [877, 236] on input "+1" at bounding box center [860, 236] width 132 height 25
type input "[PHONE_NUMBER]"
click at [859, 310] on textarea "Instructions (Optional)" at bounding box center [842, 322] width 167 height 104
paste textarea "PLEASE HAND FOOD DIRECTLY TO CUSTOMER, DO NOT LEAVE IT OUTSIDE, THANK YOU!!"
type textarea "PLEASE HAND FOOD DIRECTLY TO CUSTOMER, DO NOT LEAVE IT OUTSIDE, THANK YOU!!"
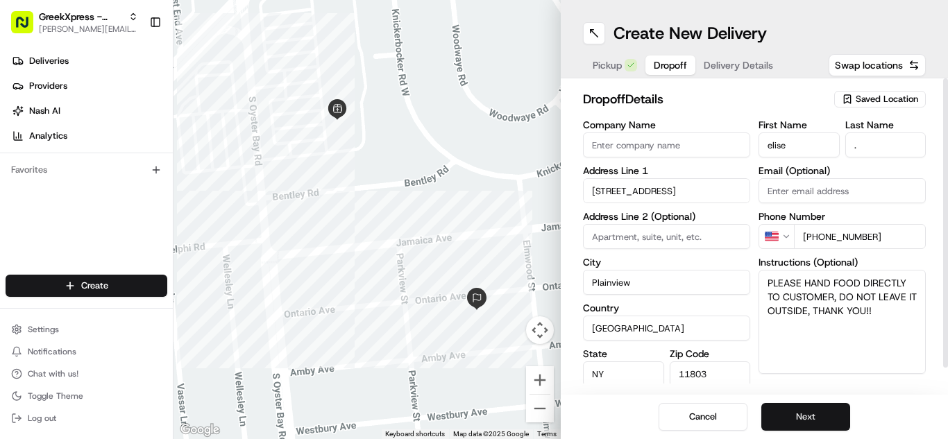
click at [827, 418] on button "Next" at bounding box center [805, 417] width 89 height 28
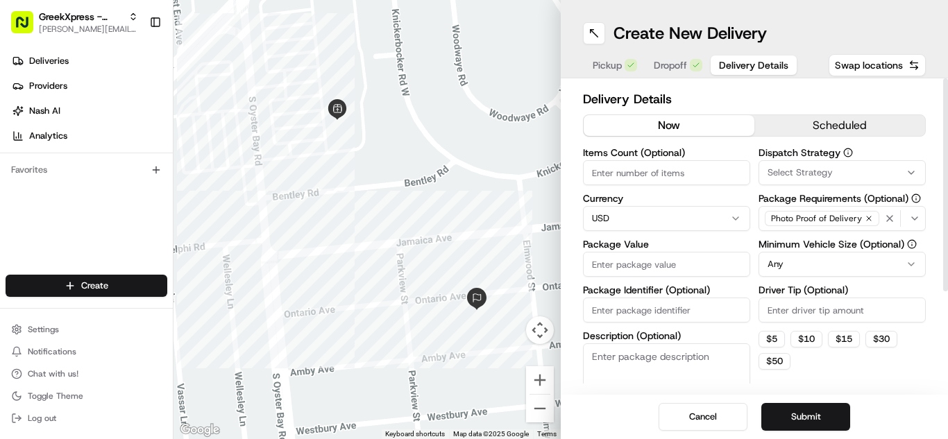
click at [711, 267] on input "Package Value" at bounding box center [666, 264] width 167 height 25
type input "39.25"
click at [839, 310] on input "Driver Tip (Optional)" at bounding box center [842, 310] width 167 height 25
type input "4.00"
click at [829, 419] on button "Submit" at bounding box center [805, 417] width 89 height 28
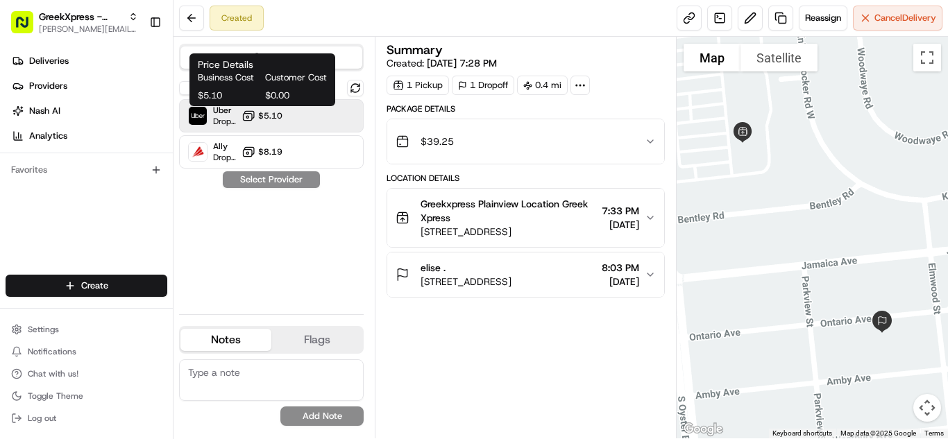
click at [244, 121] on icon at bounding box center [249, 116] width 14 height 14
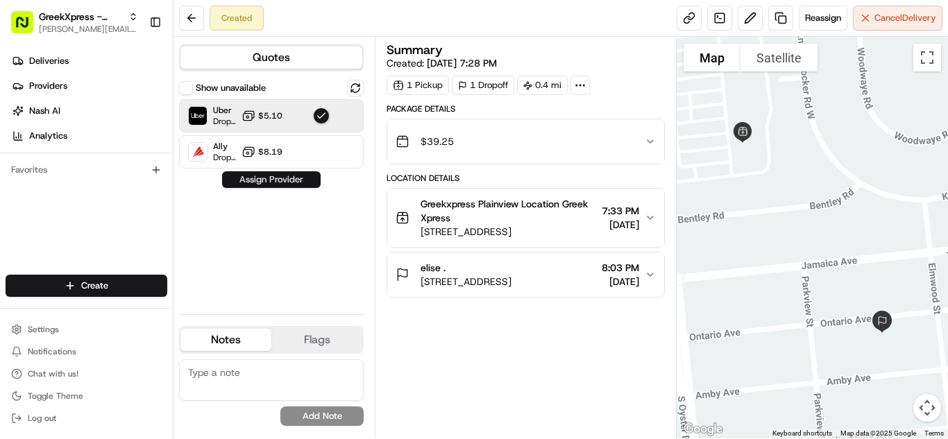
click at [298, 184] on button "Assign Provider" at bounding box center [271, 179] width 99 height 17
